Goal: Task Accomplishment & Management: Contribute content

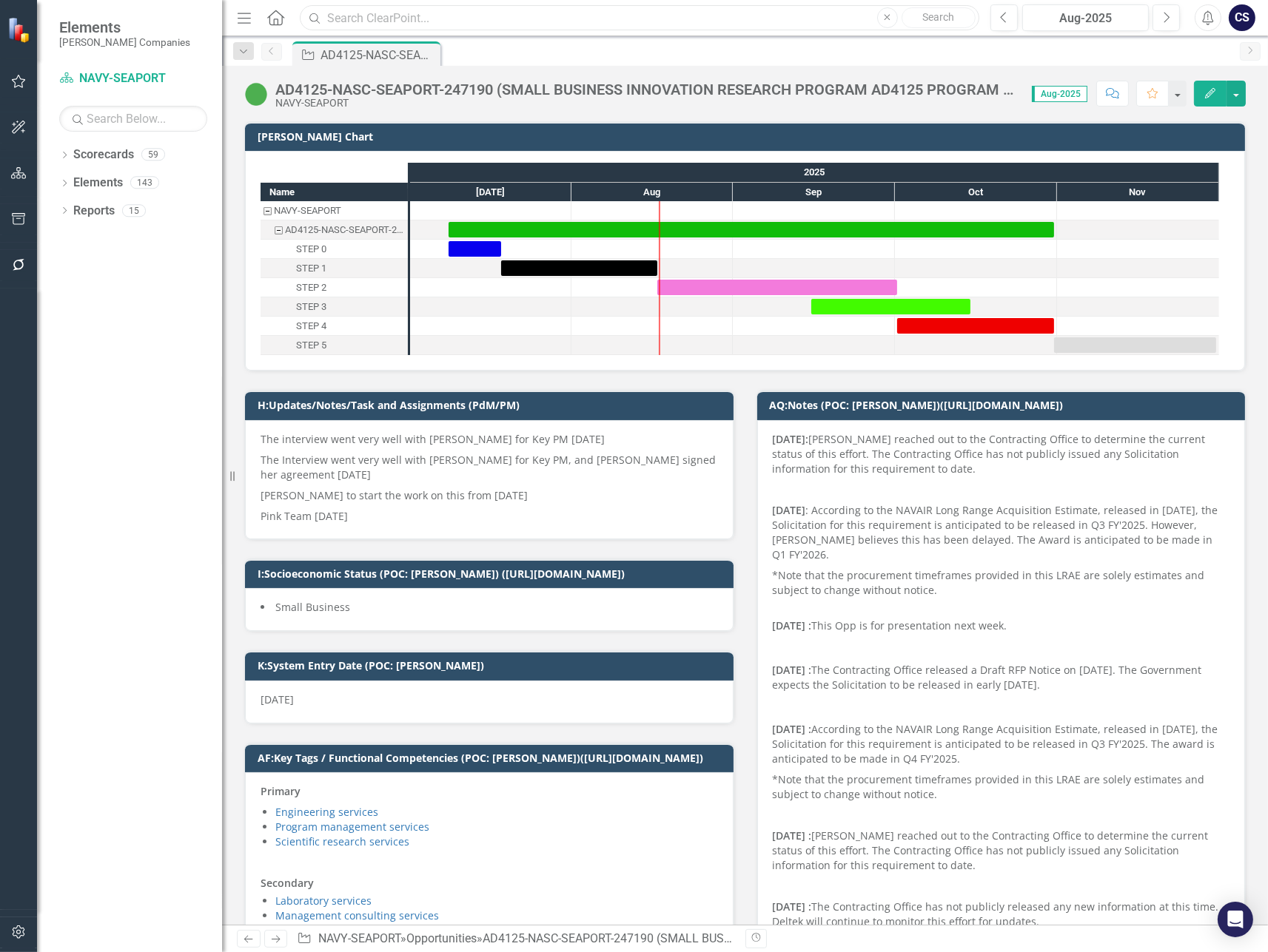
click at [418, 16] on input "text" at bounding box center [640, 17] width 679 height 26
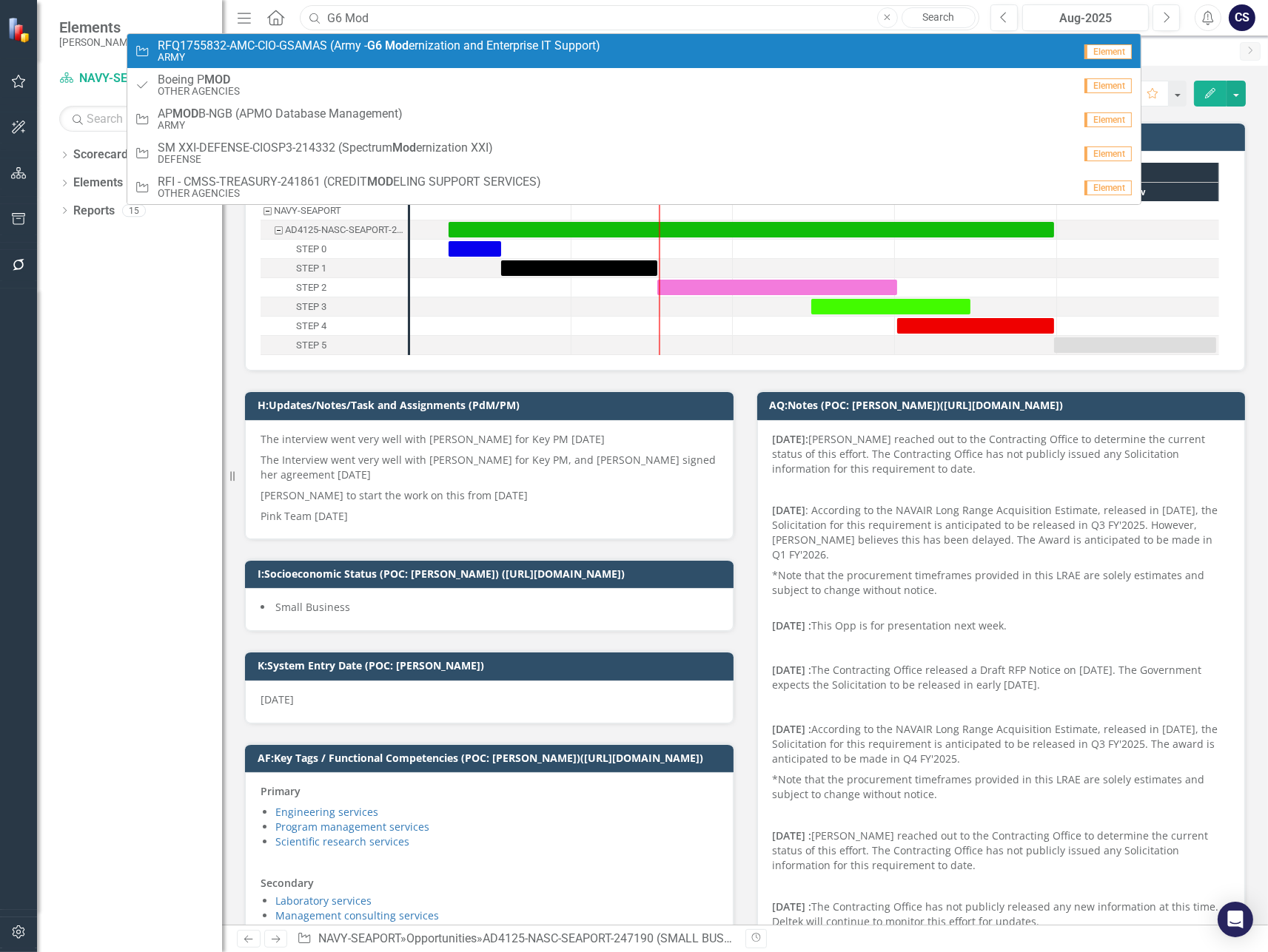
type input "G6 MOD"
click at [465, 42] on span "RFQ1755832-AMC-CIO-GSAMAS (Army - G6 Mod ernization and Enterprise IT Support)" at bounding box center [378, 46] width 442 height 14
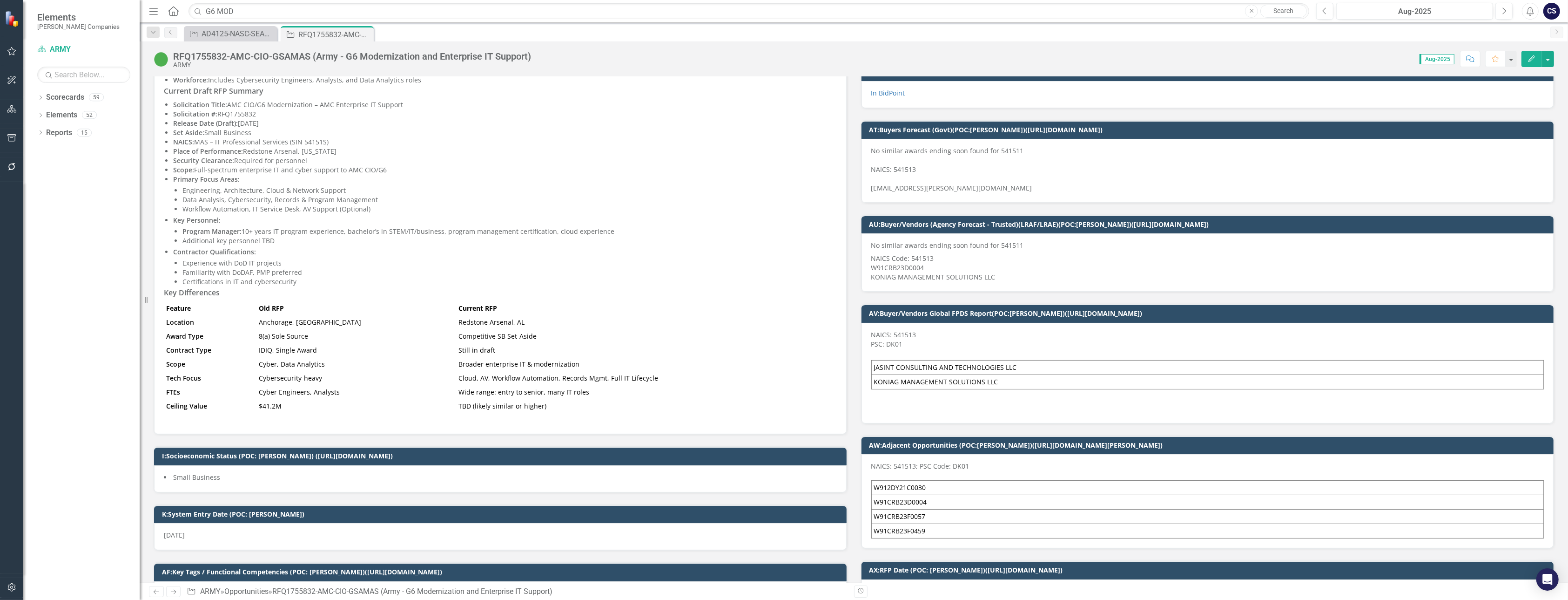
scroll to position [326, 0]
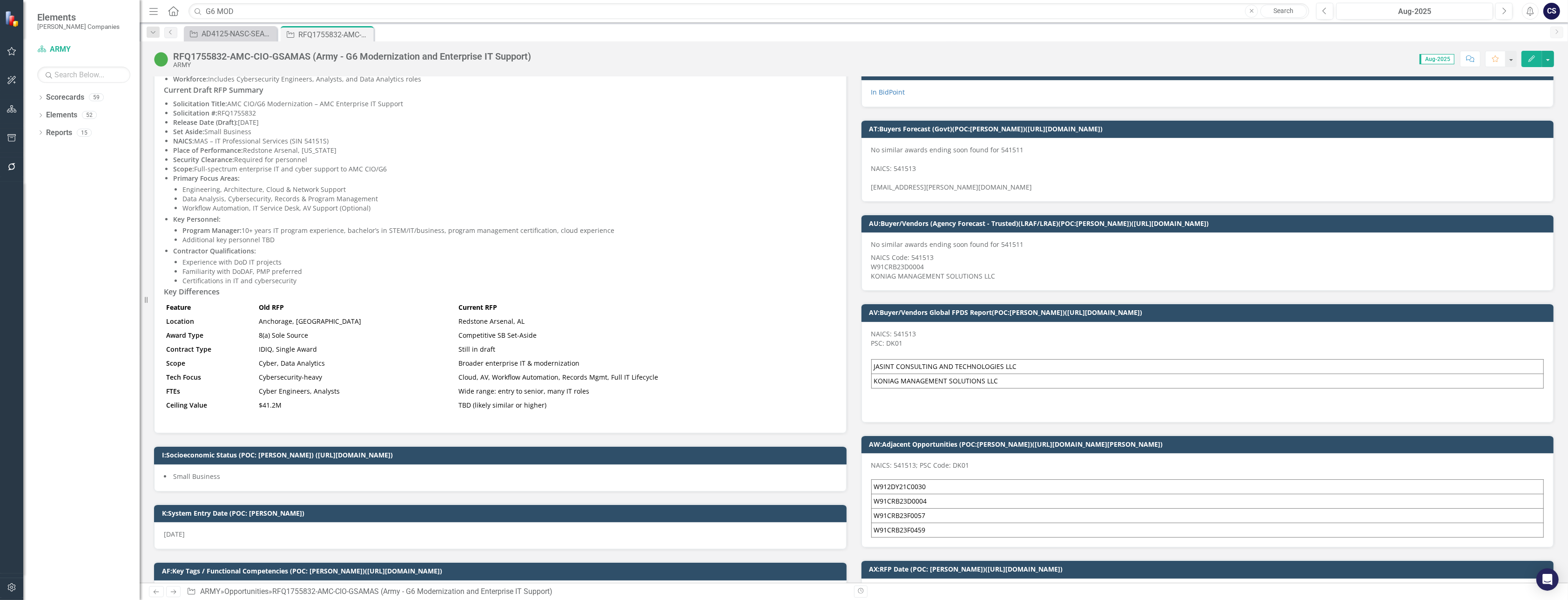
click at [797, 377] on td "KONIAG MANAGEMENT SOLUTIONS LLC" at bounding box center [1207, 381] width 673 height 15
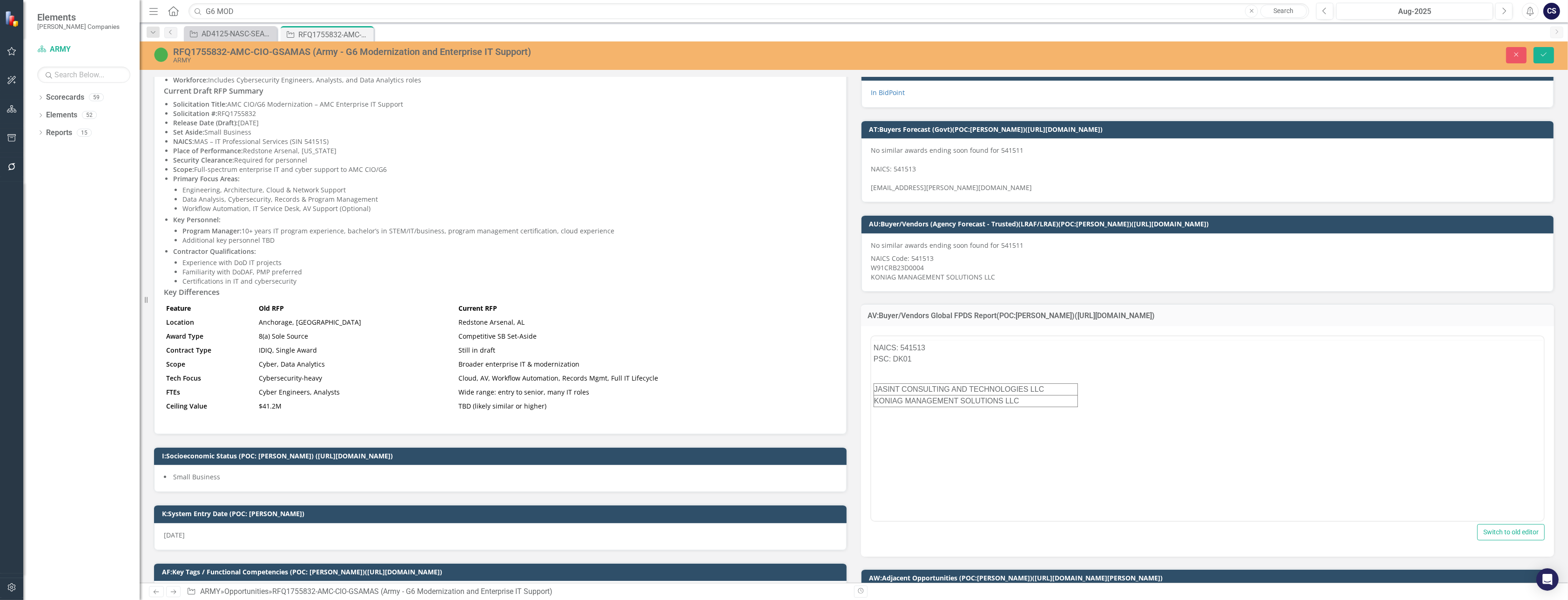
scroll to position [0, 0]
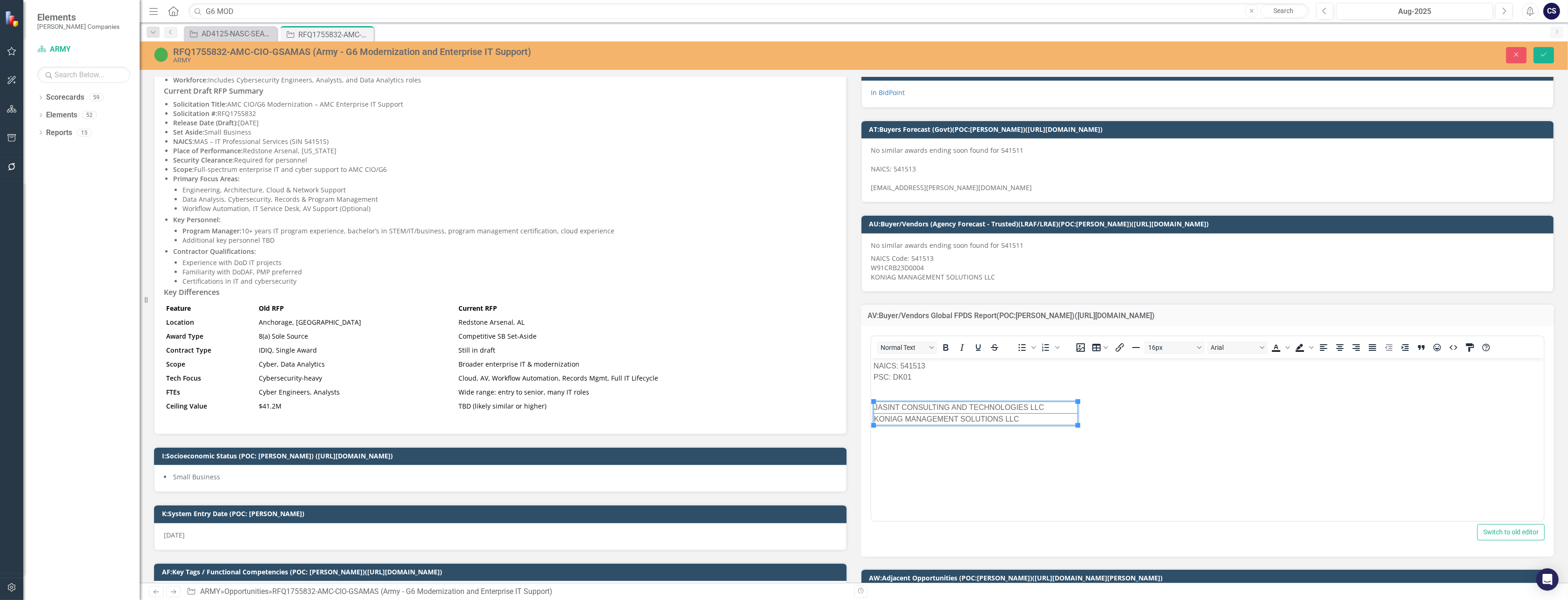
click at [797, 418] on td "KONIAG MANAGEMENT SOLUTIONS LLC" at bounding box center [975, 419] width 204 height 12
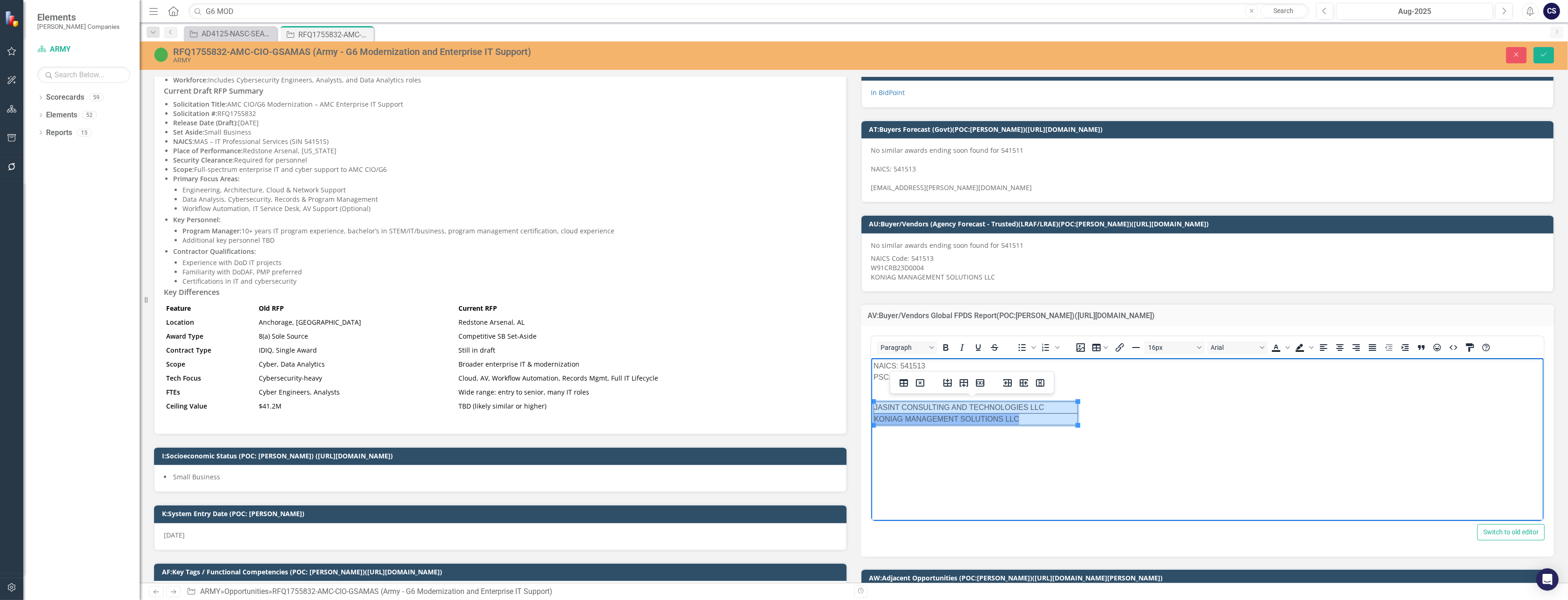
drag, startPoint x: 890, startPoint y: 409, endPoint x: 1035, endPoint y: 424, distance: 145.8
click at [797, 424] on html "NAICS: 541513 PSC: DK01 JASINT CONSULTING AND TECHNOLOGIES LLC KONIAG MANAGEMEN…" at bounding box center [1208, 428] width 673 height 139
drag, startPoint x: 1034, startPoint y: 418, endPoint x: 975, endPoint y: 442, distance: 63.7
click at [797, 442] on body "NAICS: 541513 PSC: DK01 JASINT CONSULTING AND TECHNOLOGIES LLC KONIAG MANAGEMEN…" at bounding box center [1208, 428] width 673 height 139
drag, startPoint x: 1024, startPoint y: 422, endPoint x: 881, endPoint y: 407, distance: 143.8
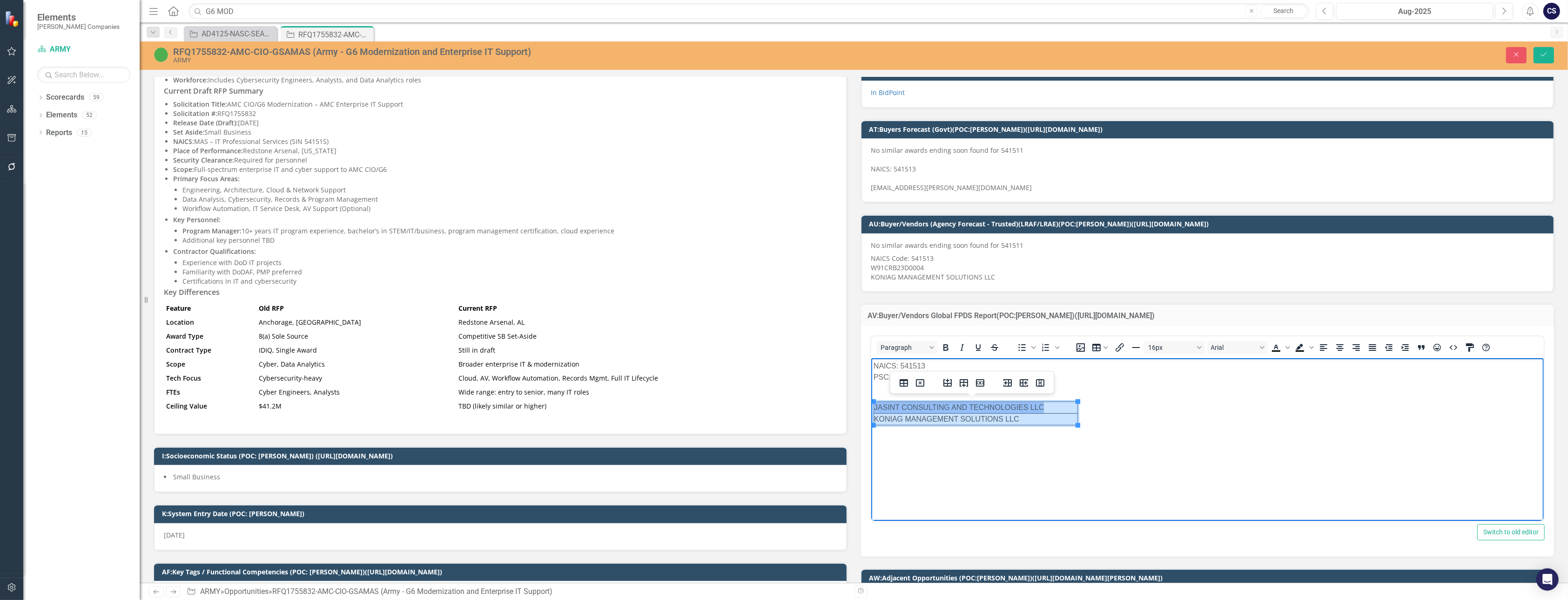
click at [797, 407] on tbody "JASINT CONSULTING AND TECHNOLOGIES LLC KONIAG MANAGEMENT SOLUTIONS LLC" at bounding box center [975, 414] width 204 height 23
drag, startPoint x: 962, startPoint y: 411, endPoint x: 1193, endPoint y: 407, distance: 231.0
click at [797, 407] on body "NAICS: 541513 PSC: DK01 JASINT CONSULTING AND TECHNOLOGIES LLC KONIAG MANAGEMEN…" at bounding box center [1208, 428] width 673 height 139
drag, startPoint x: 1037, startPoint y: 418, endPoint x: 874, endPoint y: 407, distance: 163.4
click at [797, 407] on tbody "JASINT CONSULTING AND TECHNOLOGIES LLC KONIAG MANAGEMENT SOLUTIONS LLC" at bounding box center [976, 414] width 205 height 23
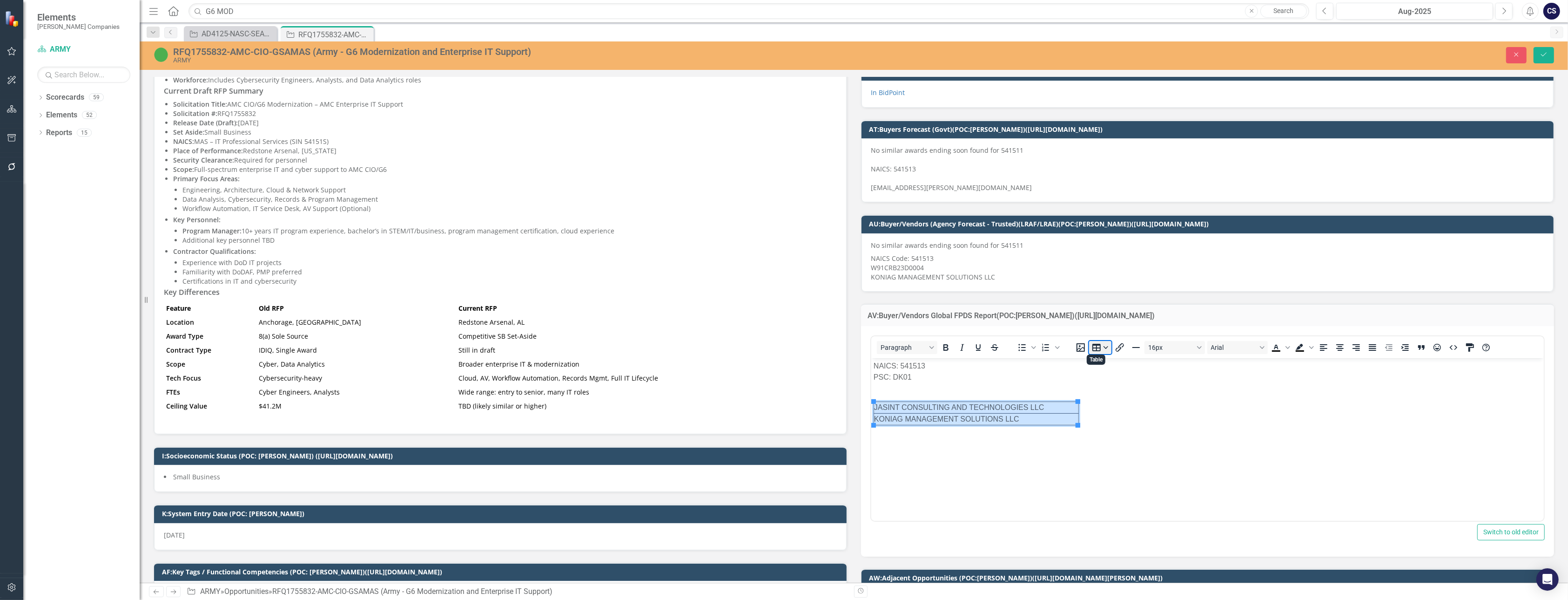
click at [797, 345] on button "Table" at bounding box center [1099, 347] width 23 height 13
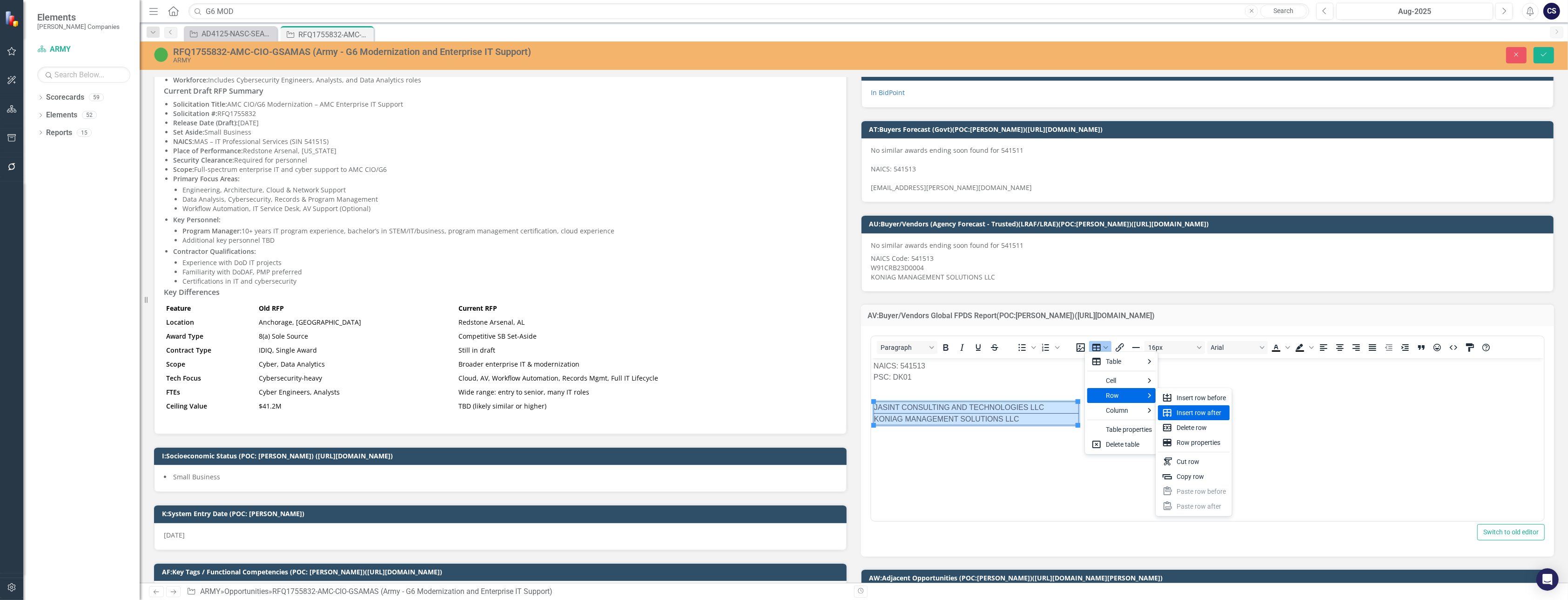
click at [797, 411] on div "Insert row after" at bounding box center [1201, 412] width 49 height 11
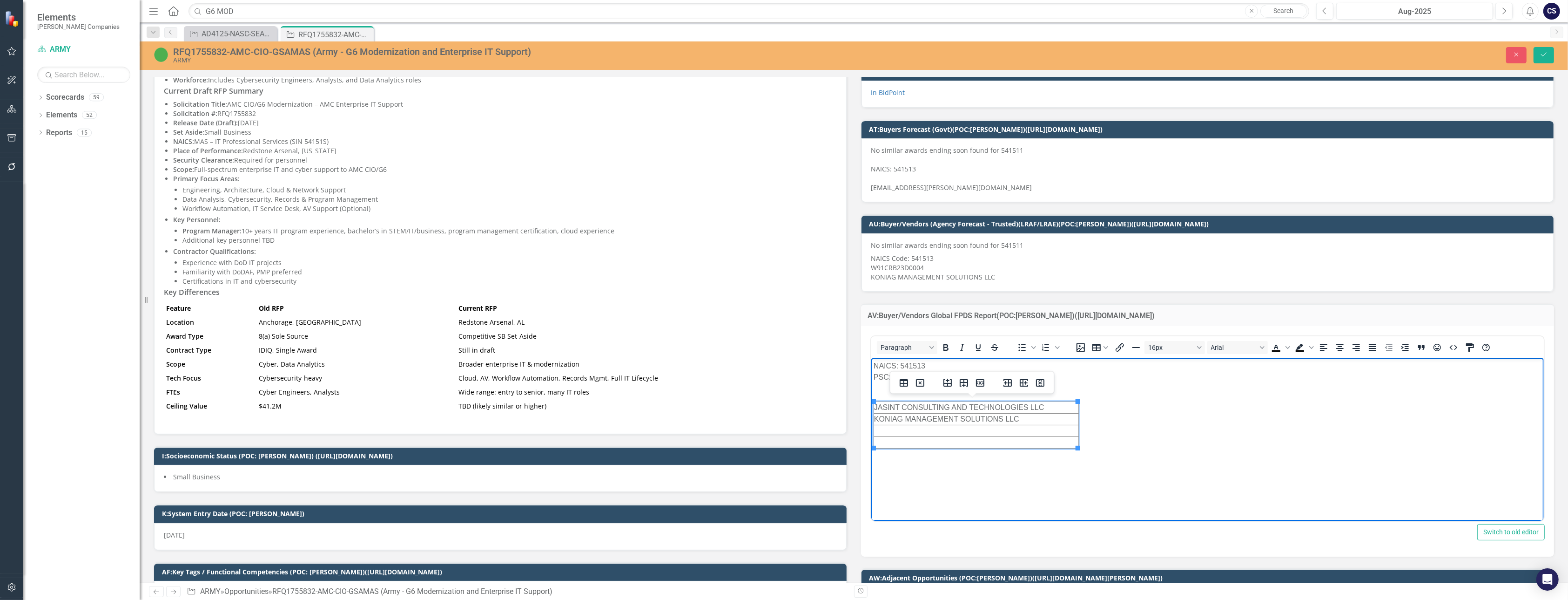
click at [797, 433] on td "Rich Text Area. Press ALT-0 for help." at bounding box center [976, 431] width 205 height 12
click at [797, 389] on p "NAICS: 541513 PSC: DK01" at bounding box center [1207, 377] width 668 height 34
click at [797, 429] on td "NOVA" at bounding box center [976, 431] width 205 height 12
click at [797, 432] on td "NOVA Technologies [PERSON_NAME]" at bounding box center [976, 431] width 205 height 12
drag, startPoint x: 1071, startPoint y: 430, endPoint x: 993, endPoint y: 431, distance: 78.0
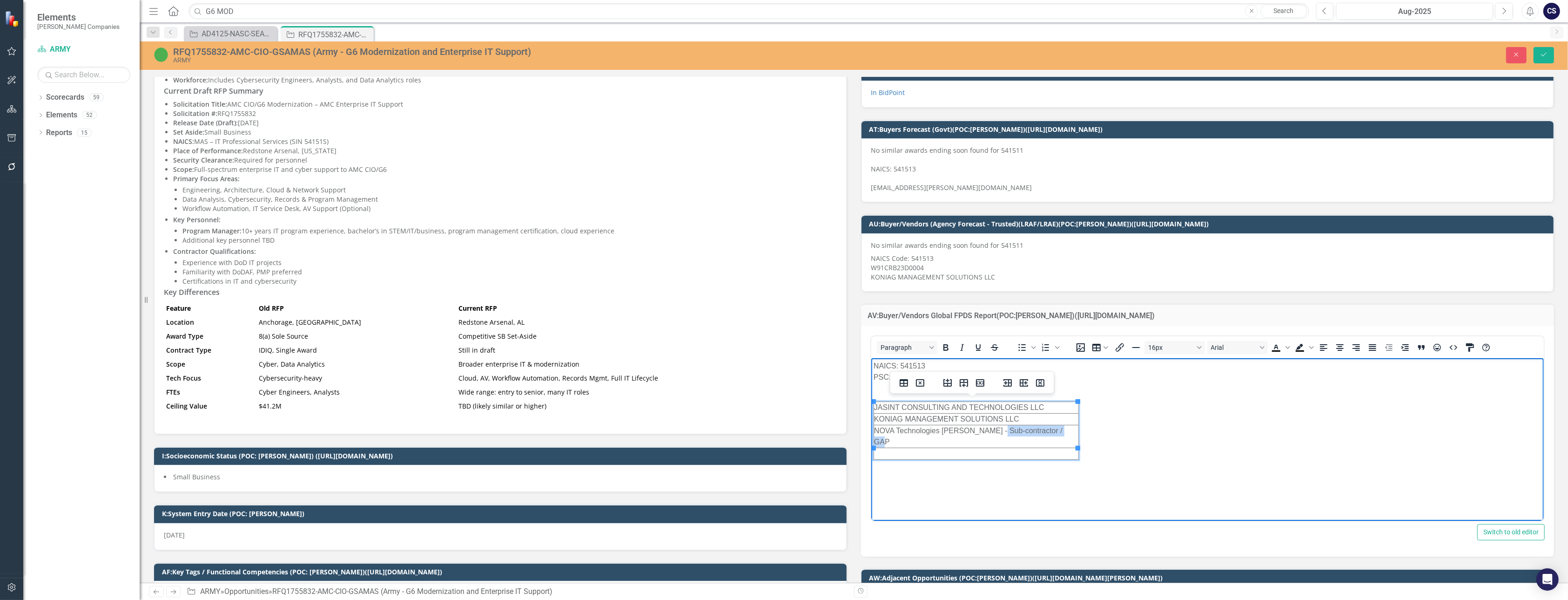
click at [797, 431] on td "NOVA Technologies [PERSON_NAME] - Sub-contractor / GAP" at bounding box center [976, 436] width 205 height 23
click at [797, 345] on icon "Bold" at bounding box center [945, 347] width 5 height 7
click at [797, 429] on body "NAICS: 541513 PSC: DK01 JASINT CONSULTING AND TECHNOLOGIES LLC KONIAG MANAGEMEN…" at bounding box center [1208, 429] width 673 height 141
drag, startPoint x: 1079, startPoint y: 429, endPoint x: 1491, endPoint y: 430, distance: 412.0
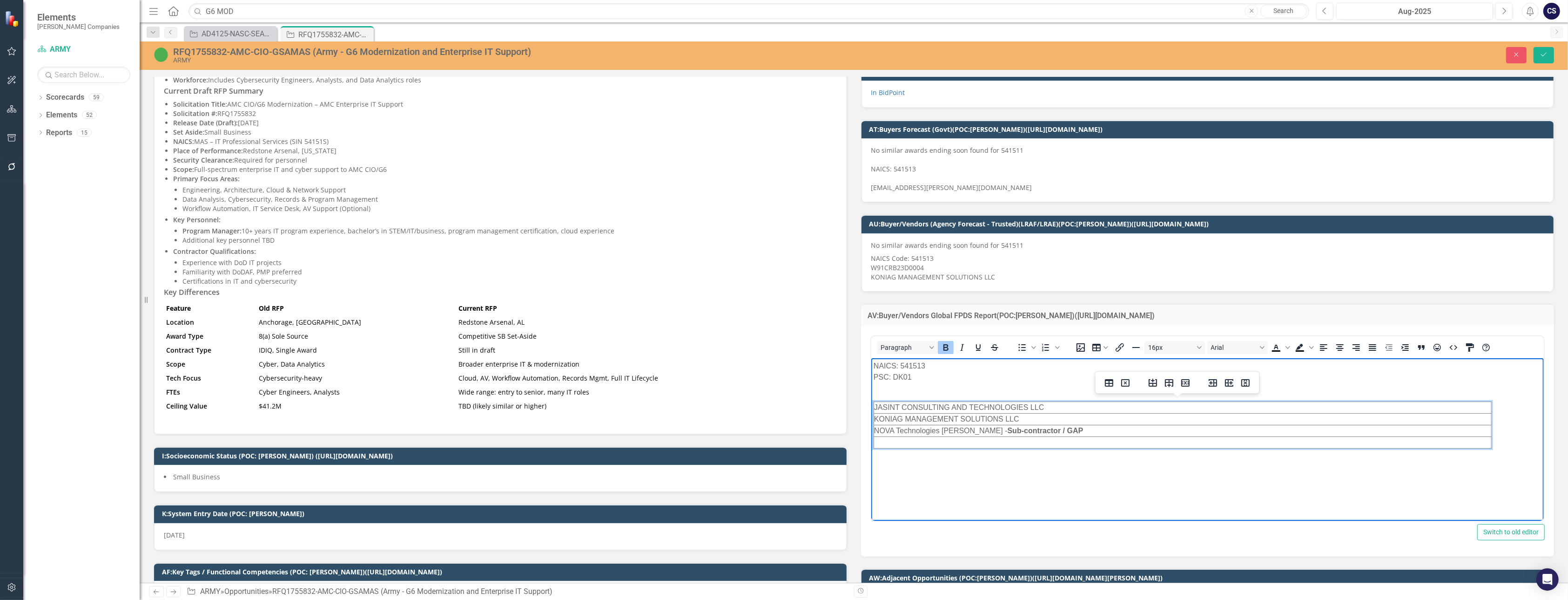
click at [797, 429] on td "NOVA Technologies [PERSON_NAME] - Sub-contractor / GAP" at bounding box center [1182, 431] width 618 height 12
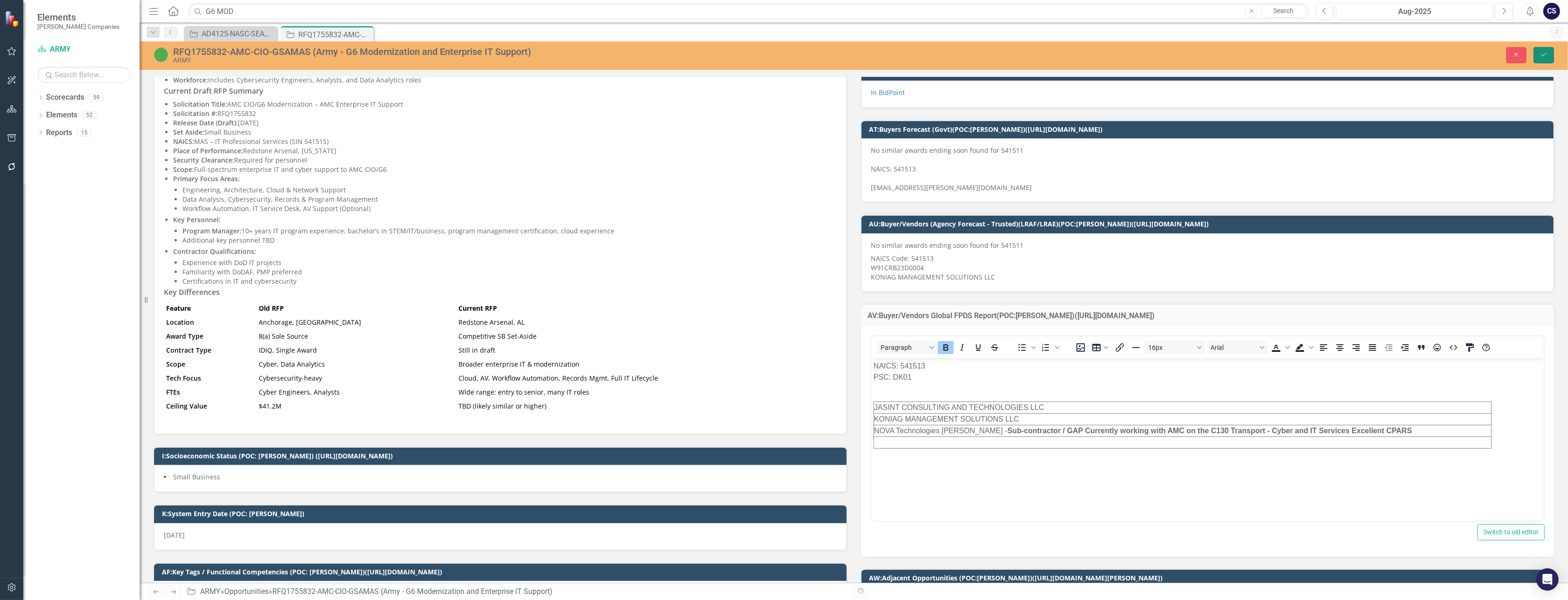
click at [797, 49] on button "Save" at bounding box center [1544, 55] width 21 height 16
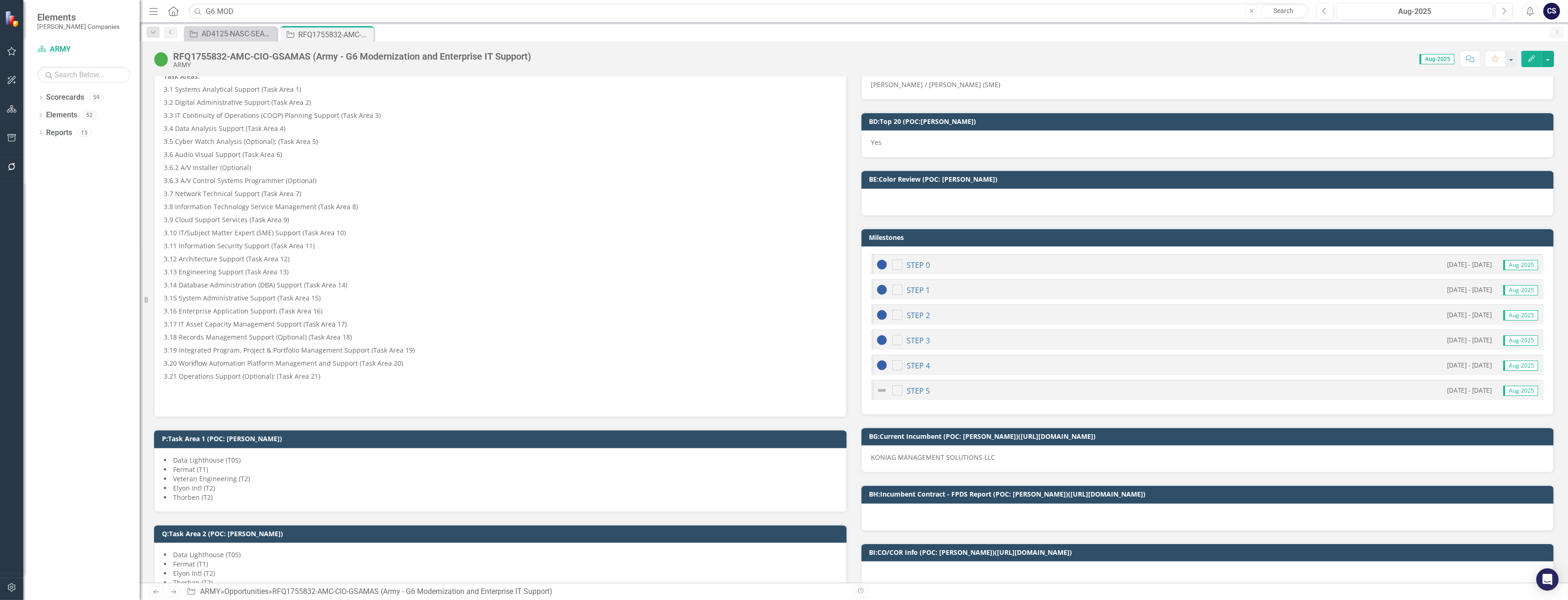
scroll to position [1211, 0]
